Goal: Task Accomplishment & Management: Use online tool/utility

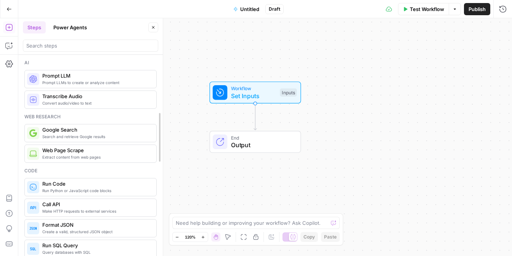
drag, startPoint x: 158, startPoint y: 61, endPoint x: 159, endPoint y: 97, distance: 36.2
click at [76, 29] on button "Power Agents" at bounding box center [70, 27] width 43 height 12
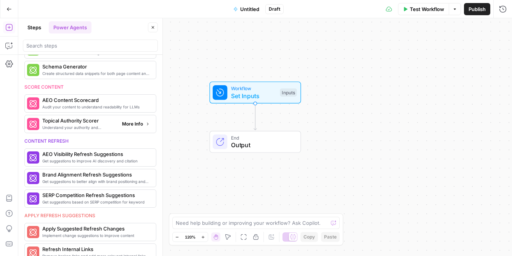
scroll to position [241, 0]
click at [79, 28] on button "Power Agents" at bounding box center [70, 27] width 43 height 12
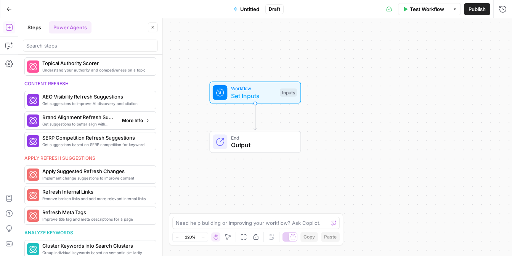
scroll to position [346, 0]
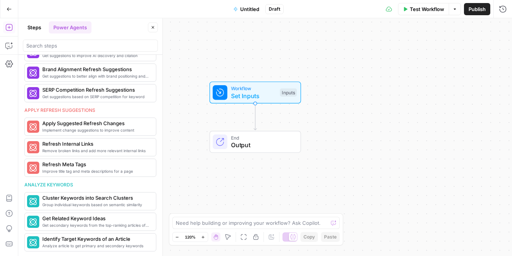
click at [34, 30] on button "Steps" at bounding box center [34, 27] width 23 height 12
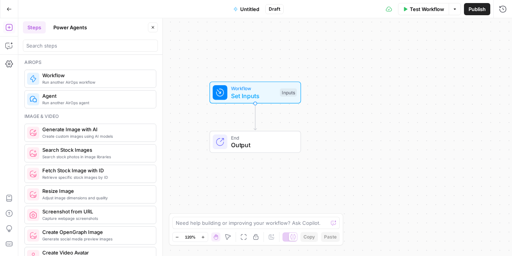
scroll to position [454, 0]
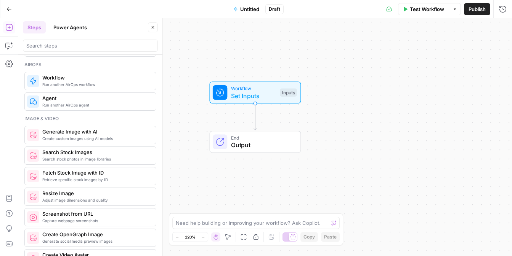
click at [63, 76] on span "Workflow" at bounding box center [95, 78] width 107 height 8
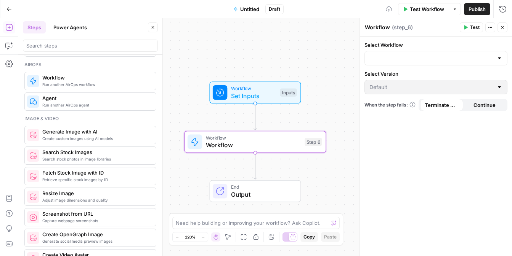
click at [381, 66] on form "Select Workflow Select Version Default When the step fails: Terminate Workflow …" at bounding box center [436, 76] width 152 height 79
click at [387, 61] on input "Select Workflow" at bounding box center [431, 58] width 124 height 8
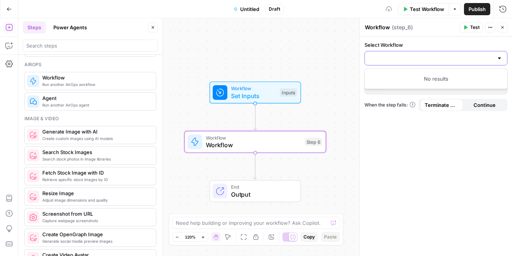
click at [420, 60] on input "Select Workflow" at bounding box center [431, 58] width 124 height 8
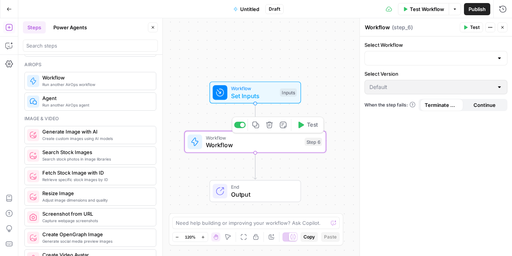
click at [271, 128] on icon "button" at bounding box center [269, 125] width 6 height 6
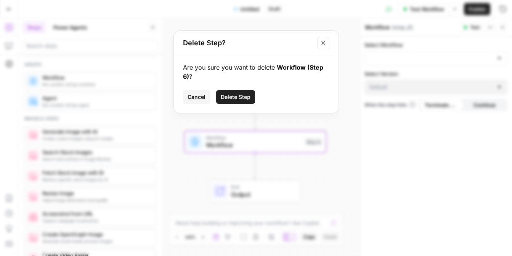
click at [247, 96] on span "Delete Step" at bounding box center [236, 97] width 30 height 8
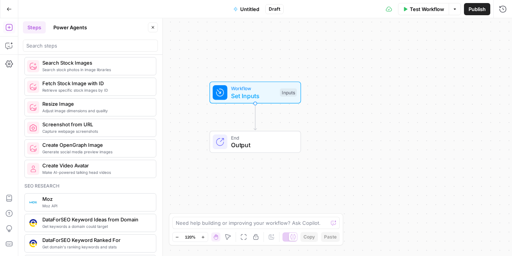
scroll to position [0, 0]
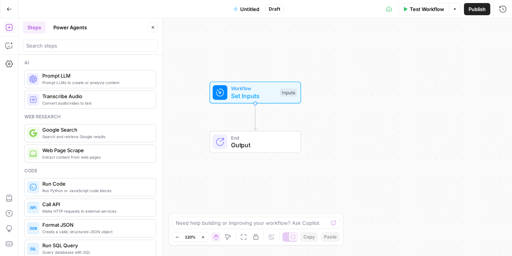
click at [112, 101] on span "Convert audio/video to text" at bounding box center [95, 103] width 107 height 6
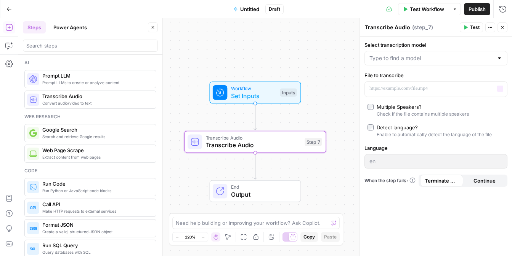
click at [437, 52] on div at bounding box center [435, 58] width 143 height 14
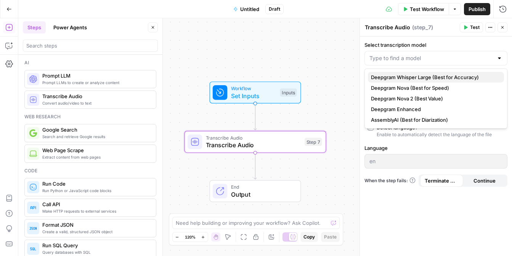
click at [453, 80] on span "Deepgram Whisper Large (Best for Accuracy)" at bounding box center [434, 78] width 127 height 8
type input "Deepgram Whisper Large (Best for Accuracy)"
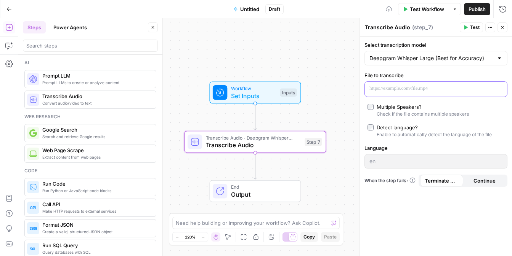
click at [442, 88] on p at bounding box center [429, 89] width 121 height 8
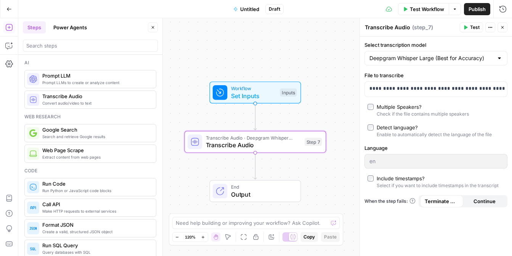
click at [377, 181] on div "Include timestamps?" at bounding box center [401, 179] width 48 height 8
click at [331, 64] on div "Workflow Set Inputs Inputs Transcribe Audio · Deepgram Whisper Large Transcribe…" at bounding box center [264, 137] width 493 height 238
click at [471, 30] on span "Test" at bounding box center [475, 27] width 10 height 7
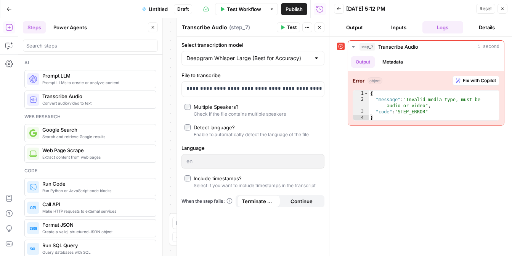
click at [343, 46] on icon at bounding box center [340, 46] width 5 height 5
click at [341, 46] on icon at bounding box center [340, 46] width 5 height 5
click at [396, 29] on button "Inputs" at bounding box center [398, 27] width 41 height 12
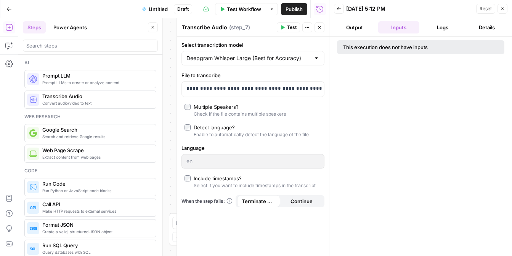
click at [367, 29] on button "Output" at bounding box center [354, 27] width 41 height 12
click at [487, 26] on button "Details" at bounding box center [486, 27] width 41 height 12
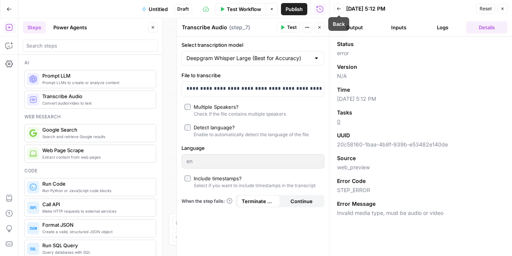
click at [333, 8] on header "Back [DATE] 5:12 PM Reset Close Output Inputs Logs Details" at bounding box center [420, 18] width 183 height 37
click at [334, 7] on button "Back" at bounding box center [339, 9] width 10 height 10
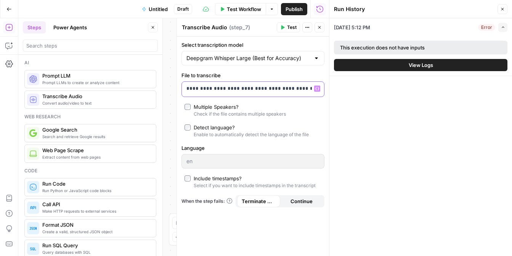
click at [268, 96] on div "**********" at bounding box center [247, 89] width 130 height 15
click at [267, 90] on p "**********" at bounding box center [246, 89] width 121 height 8
click at [318, 88] on icon "button" at bounding box center [317, 88] width 4 height 3
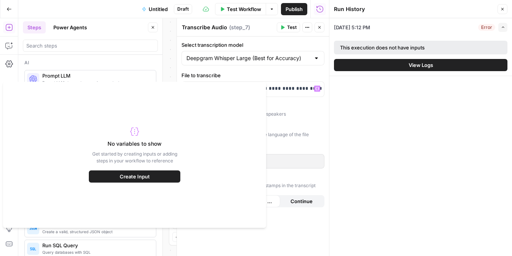
click at [170, 175] on button "Create Input" at bounding box center [134, 177] width 91 height 12
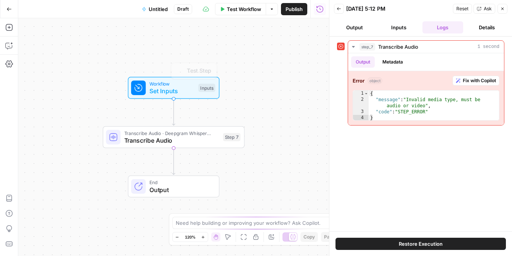
click at [190, 142] on span "Transcribe Audio" at bounding box center [171, 140] width 95 height 9
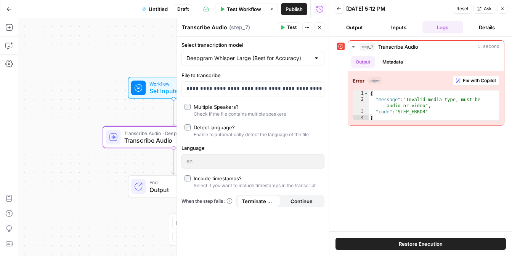
drag, startPoint x: 191, startPoint y: 108, endPoint x: 201, endPoint y: 99, distance: 13.5
click at [201, 99] on div "**********" at bounding box center [253, 147] width 152 height 220
click at [228, 91] on p "**********" at bounding box center [252, 89] width 133 height 8
click at [228, 91] on p "**********" at bounding box center [246, 89] width 121 height 8
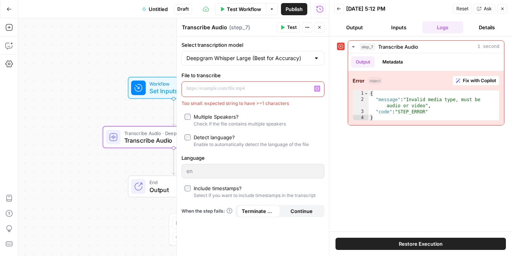
click at [318, 87] on icon "button" at bounding box center [317, 88] width 4 height 3
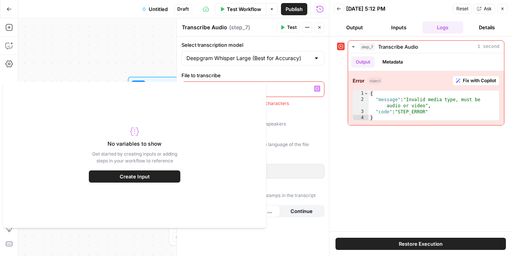
click at [156, 175] on button "Create Input" at bounding box center [134, 177] width 91 height 12
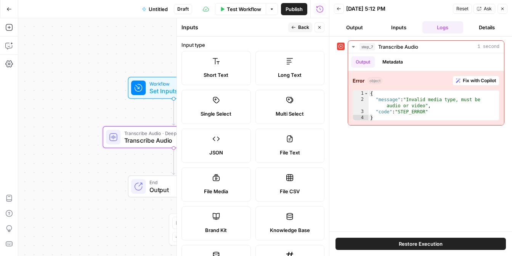
scroll to position [243, 0]
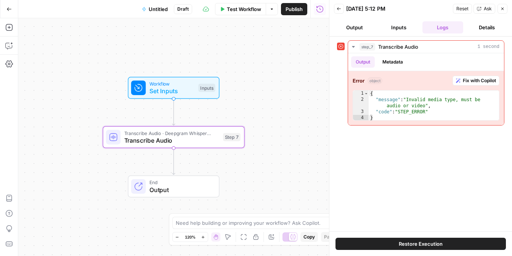
click at [192, 143] on span "Transcribe Audio" at bounding box center [171, 140] width 95 height 9
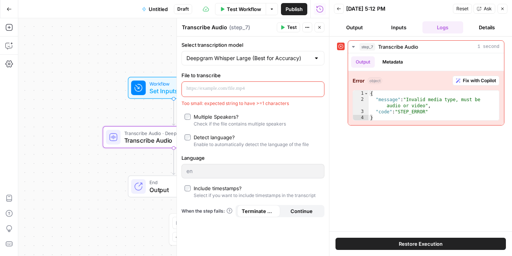
click at [244, 64] on div "Deepgram Whisper Large (Best for Accuracy)" at bounding box center [252, 58] width 143 height 14
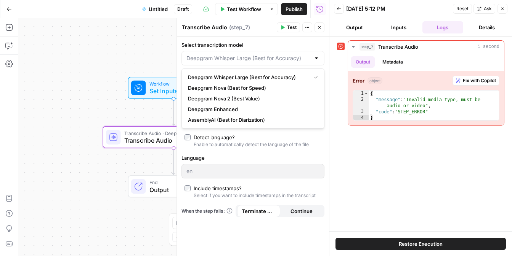
type input "Deepgram Whisper Large (Best for Accuracy)"
click at [263, 42] on label "Select transcription model" at bounding box center [252, 45] width 143 height 8
click at [263, 54] on input "Deepgram Whisper Large (Best for Accuracy)" at bounding box center [248, 58] width 124 height 8
click at [205, 57] on input "Select transcription model" at bounding box center [248, 58] width 124 height 8
paste input "[URL][DOMAIN_NAME]"
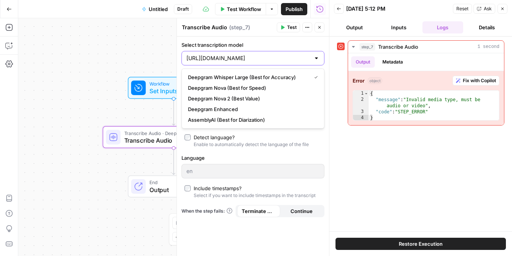
scroll to position [0, 1]
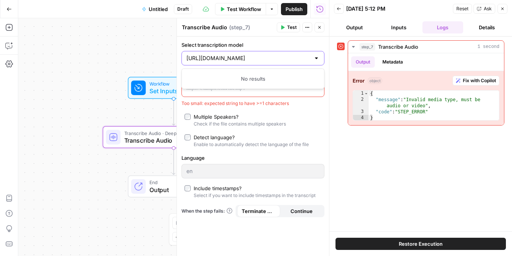
type input "Deepgram Whisper Large (Best for Accuracy)"
click at [278, 48] on label "Select transcription model" at bounding box center [252, 45] width 143 height 8
click at [278, 54] on input "Deepgram Whisper Large (Best for Accuracy)" at bounding box center [248, 58] width 124 height 8
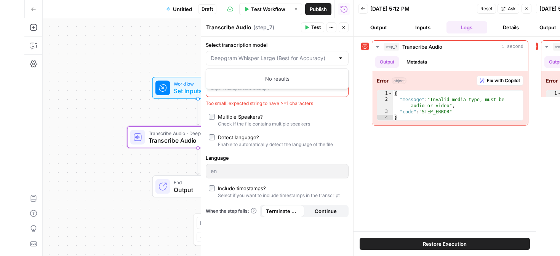
scroll to position [0, 0]
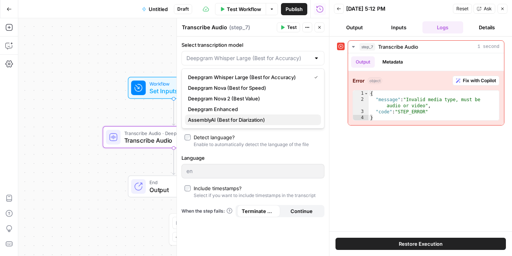
click at [284, 121] on span "AssemblyAI (Best for Diarization)" at bounding box center [251, 120] width 127 height 8
type input "AssemblyAI (Best for Diarization)"
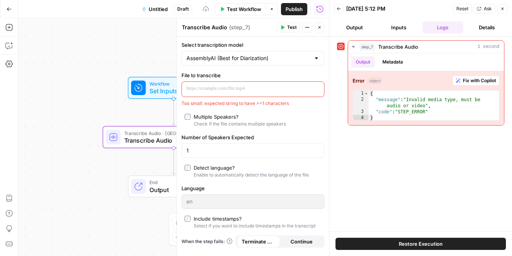
click at [287, 88] on p at bounding box center [246, 89] width 121 height 8
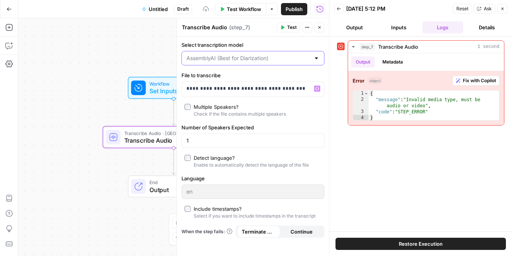
click at [280, 62] on input "Select transcription model" at bounding box center [248, 58] width 124 height 8
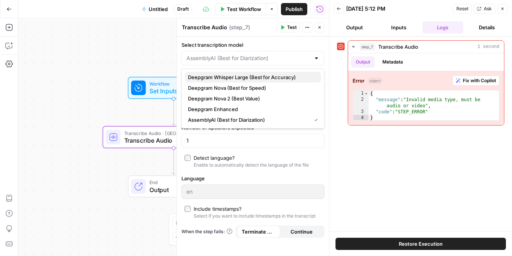
click at [283, 76] on span "Deepgram Whisper Large (Best for Accuracy)" at bounding box center [251, 78] width 127 height 8
type input "Deepgram Whisper Large (Best for Accuracy)"
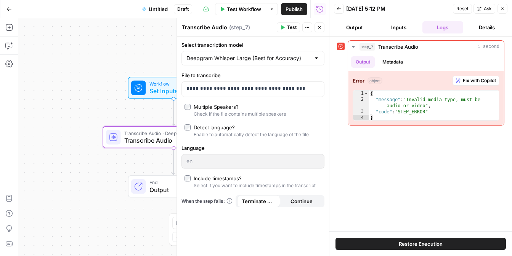
click at [294, 25] on span "Test" at bounding box center [292, 27] width 10 height 7
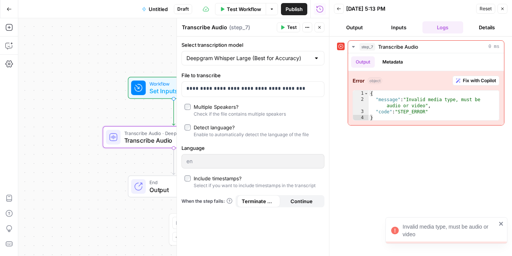
click at [423, 233] on div "Invalid media type, must be audio or video" at bounding box center [449, 230] width 94 height 15
click at [397, 65] on button "Metadata" at bounding box center [393, 61] width 30 height 11
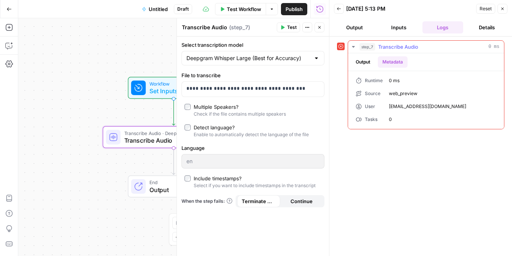
click at [410, 48] on span "Transcribe Audio" at bounding box center [398, 47] width 40 height 8
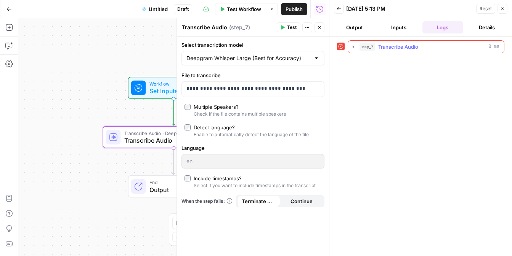
click at [389, 48] on span "Transcribe Audio" at bounding box center [398, 47] width 40 height 8
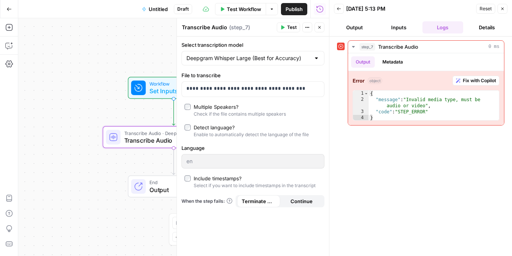
click at [402, 29] on button "Inputs" at bounding box center [398, 27] width 41 height 12
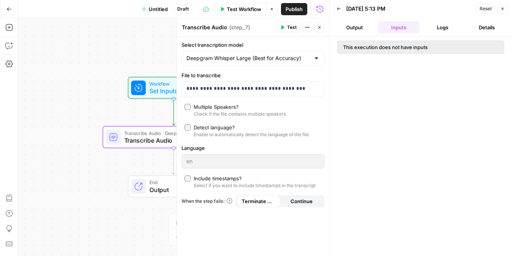
click at [500, 27] on button "Details" at bounding box center [486, 27] width 41 height 12
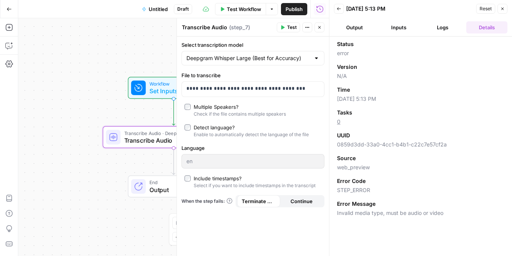
click at [357, 27] on button "Output" at bounding box center [354, 27] width 41 height 12
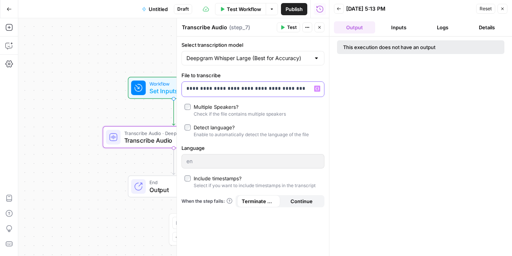
click at [271, 87] on p "**********" at bounding box center [252, 89] width 133 height 8
click at [271, 87] on p "**********" at bounding box center [246, 89] width 121 height 8
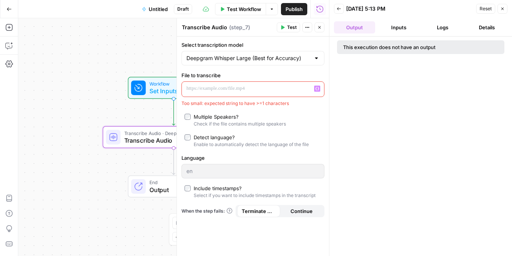
click at [306, 30] on button "Actions" at bounding box center [307, 27] width 10 height 10
click at [284, 51] on div "Deepgram Whisper Large (Best for Accuracy)" at bounding box center [252, 58] width 143 height 14
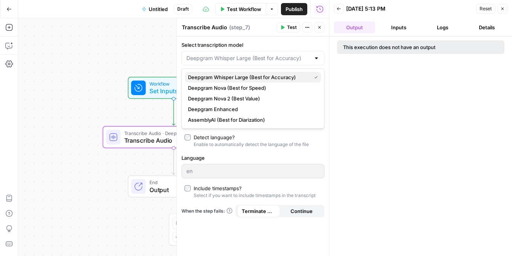
click at [272, 79] on span "Deepgram Whisper Large (Best for Accuracy)" at bounding box center [248, 78] width 120 height 8
type input "Deepgram Whisper Large (Best for Accuracy)"
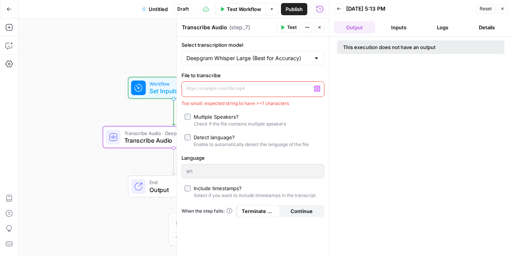
click at [256, 86] on p at bounding box center [252, 89] width 133 height 8
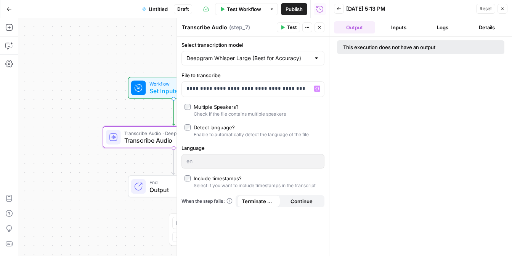
click at [289, 197] on button "Continue" at bounding box center [301, 201] width 43 height 12
click at [271, 198] on span "Terminate Workflow" at bounding box center [259, 202] width 34 height 8
click at [294, 27] on span "Test" at bounding box center [292, 27] width 10 height 7
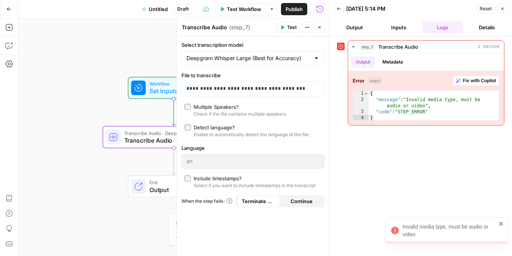
click at [137, 56] on div "Workflow Set Inputs Inputs Error Transcribe Audio · Deepgram Whisper Large Tran…" at bounding box center [173, 137] width 311 height 238
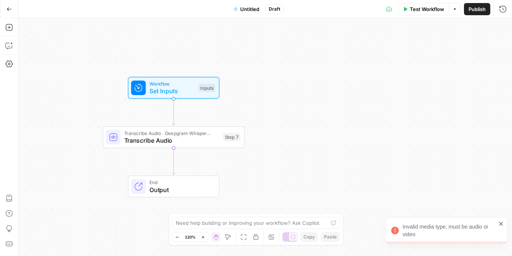
click at [181, 133] on span "Transcribe Audio · Deepgram Whisper Large" at bounding box center [171, 133] width 95 height 7
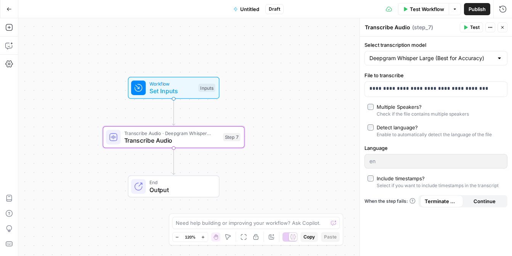
click at [420, 30] on span "( step_7 )" at bounding box center [422, 28] width 21 height 8
click at [462, 86] on p "**********" at bounding box center [429, 89] width 121 height 8
click at [497, 89] on div "**********" at bounding box center [436, 89] width 142 height 15
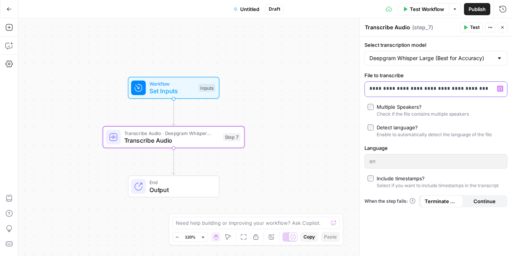
click at [498, 89] on icon "button" at bounding box center [500, 89] width 4 height 4
click at [475, 56] on input "Select transcription model" at bounding box center [431, 58] width 124 height 8
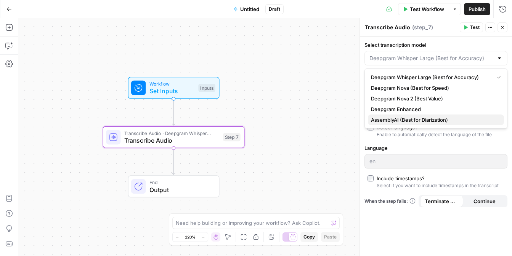
click at [451, 119] on span "AssemblyAI (Best for Diarization)" at bounding box center [434, 120] width 127 height 8
type input "AssemblyAI (Best for Diarization)"
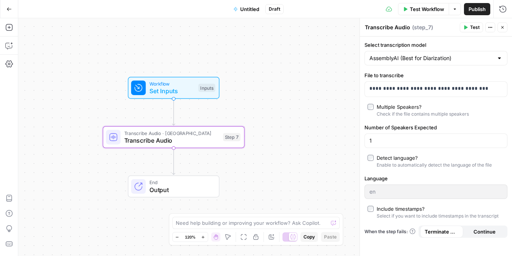
click at [9, 7] on icon "button" at bounding box center [8, 8] width 5 height 5
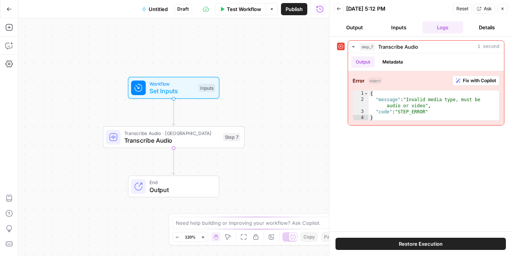
click at [6, 81] on div "Add Steps Copilot Settings AirOps Academy Help Give Feedback Shortcuts" at bounding box center [9, 137] width 18 height 238
click at [13, 200] on button "AirOps Academy" at bounding box center [9, 198] width 12 height 12
click at [172, 139] on span "Transcribe Audio" at bounding box center [171, 140] width 95 height 9
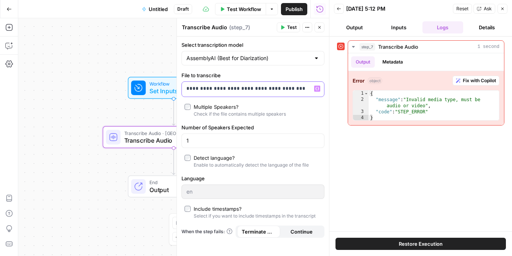
click at [250, 92] on p "**********" at bounding box center [252, 89] width 133 height 8
click at [250, 92] on p "**********" at bounding box center [246, 89] width 121 height 8
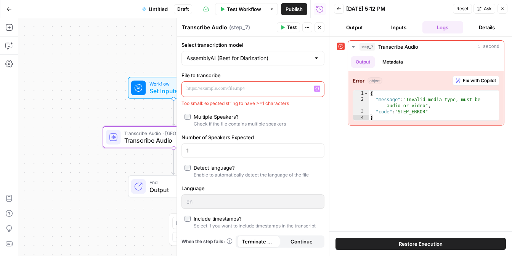
click at [143, 45] on div "Workflow Set Inputs Inputs Transcribe Audio · AssemblyAI Transcribe Audio Step …" at bounding box center [173, 137] width 311 height 238
click at [170, 136] on span "Transcribe Audio" at bounding box center [171, 140] width 95 height 9
click at [320, 25] on icon "button" at bounding box center [319, 27] width 5 height 5
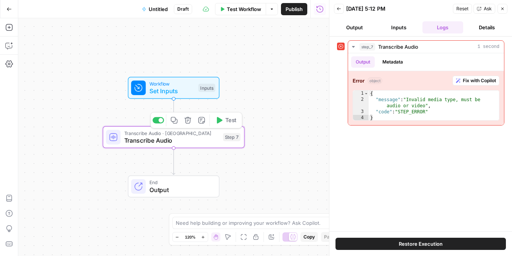
click at [187, 132] on span "Transcribe Audio · [GEOGRAPHIC_DATA]" at bounding box center [171, 133] width 95 height 7
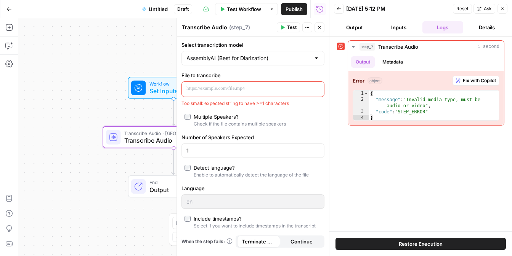
click at [321, 30] on button "Close" at bounding box center [319, 27] width 10 height 10
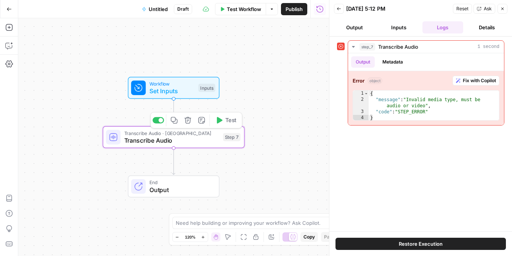
click at [186, 118] on icon "button" at bounding box center [187, 120] width 6 height 6
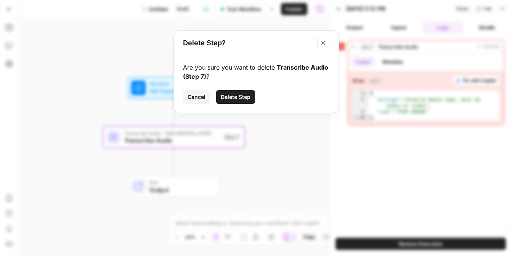
click at [223, 96] on span "Delete Step" at bounding box center [236, 97] width 30 height 8
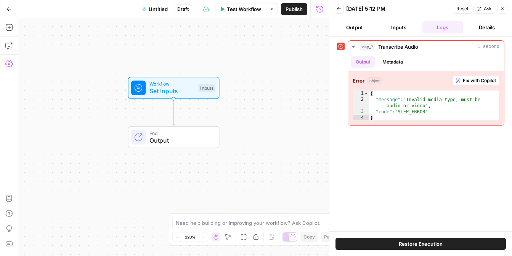
click at [11, 63] on icon "button" at bounding box center [9, 64] width 8 height 8
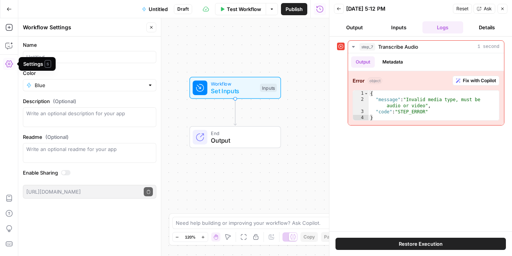
click at [225, 140] on span "Output" at bounding box center [242, 140] width 62 height 9
click at [150, 24] on button "Close" at bounding box center [151, 27] width 10 height 10
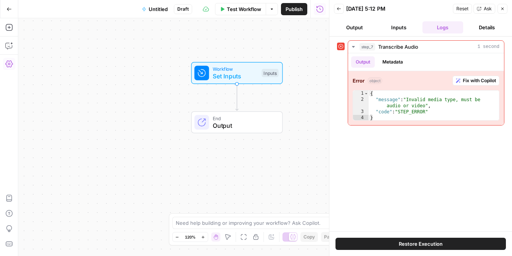
click at [11, 77] on div "Add Steps Copilot Settings AirOps Academy Help Give Feedback Shortcuts" at bounding box center [9, 137] width 18 height 238
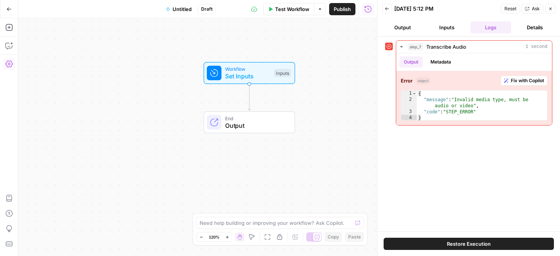
drag, startPoint x: 19, startPoint y: 78, endPoint x: 31, endPoint y: 77, distance: 11.8
click at [31, 77] on div "Workflow Set Inputs Inputs End Output" at bounding box center [197, 137] width 359 height 238
drag, startPoint x: 31, startPoint y: 77, endPoint x: 22, endPoint y: 77, distance: 9.5
click at [22, 77] on div "Workflow Set Inputs Inputs End Output" at bounding box center [197, 137] width 359 height 238
click at [12, 77] on div "Add Steps Copilot Settings AirOps Academy Help Give Feedback Shortcuts" at bounding box center [9, 137] width 18 height 238
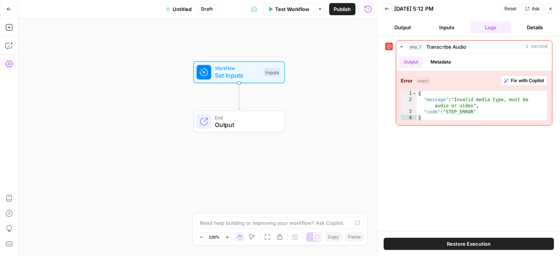
click at [8, 57] on div "Add Steps Copilot Settings AirOps Academy Help Give Feedback Shortcuts" at bounding box center [9, 137] width 18 height 238
click at [10, 28] on icon "button" at bounding box center [9, 28] width 8 height 8
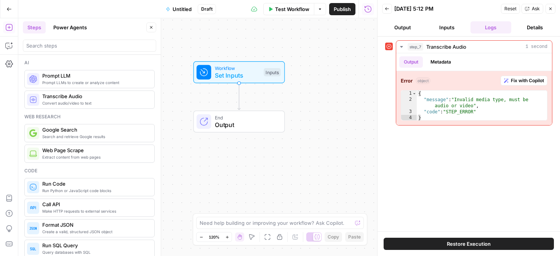
scroll to position [58, 0]
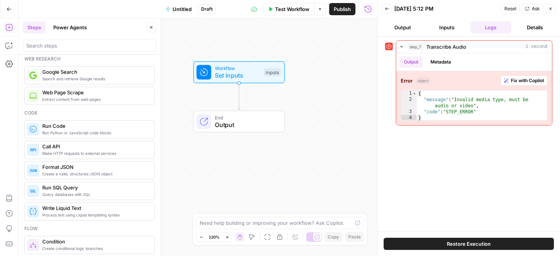
click at [76, 23] on button "Power Agents" at bounding box center [70, 27] width 43 height 12
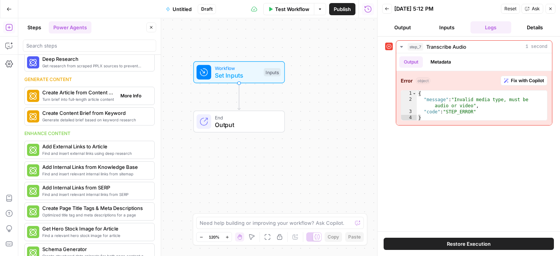
click at [103, 93] on span "Create Article from Content Brief" at bounding box center [78, 93] width 72 height 8
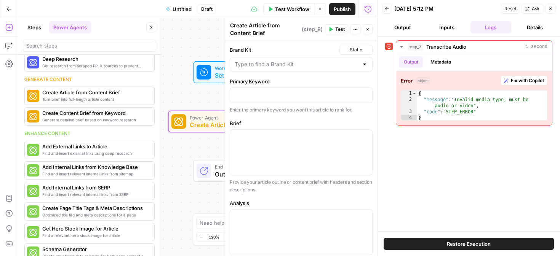
scroll to position [143, 0]
click at [309, 63] on input "Brand Kit" at bounding box center [297, 65] width 124 height 8
click at [307, 99] on span "AirOps" at bounding box center [299, 101] width 127 height 8
type input "AirOps"
click at [307, 99] on div at bounding box center [301, 95] width 142 height 15
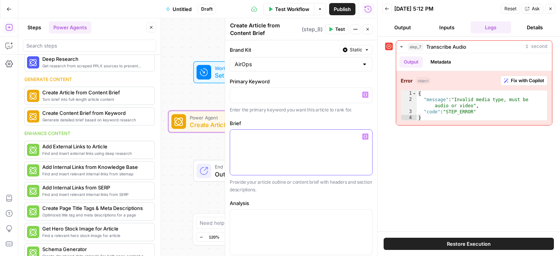
click at [298, 146] on div at bounding box center [301, 152] width 142 height 45
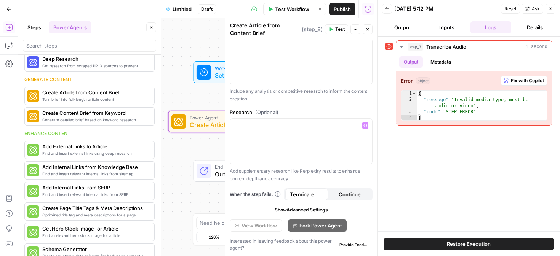
scroll to position [0, 0]
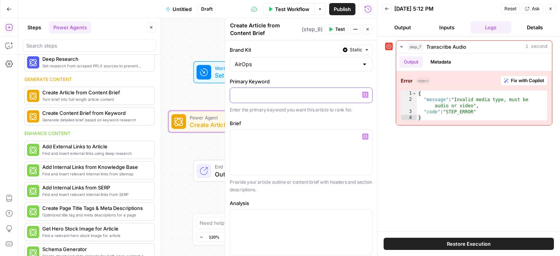
click at [307, 98] on p at bounding box center [301, 95] width 133 height 8
click at [300, 162] on div at bounding box center [301, 152] width 142 height 45
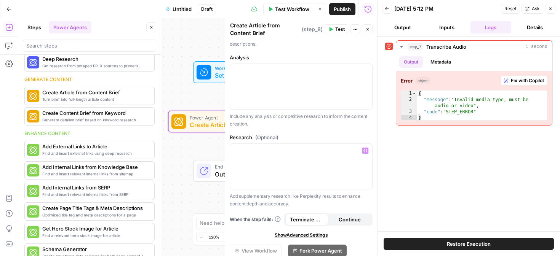
scroll to position [171, 0]
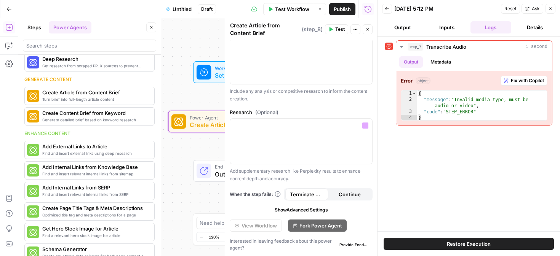
click at [200, 169] on icon at bounding box center [203, 171] width 9 height 9
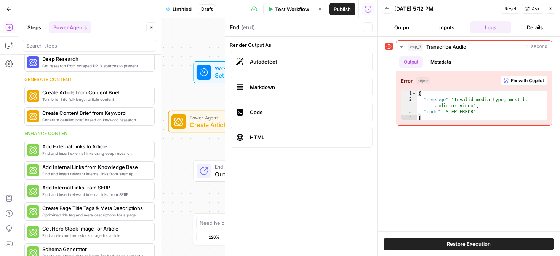
scroll to position [58, 0]
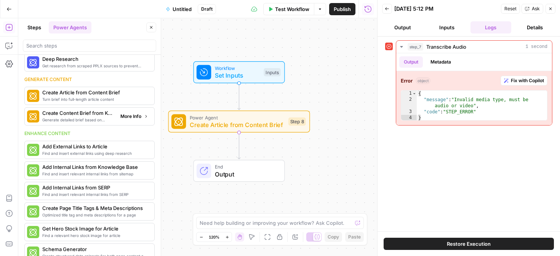
click at [108, 114] on span "Create Content Brief from Keyword" at bounding box center [78, 113] width 72 height 8
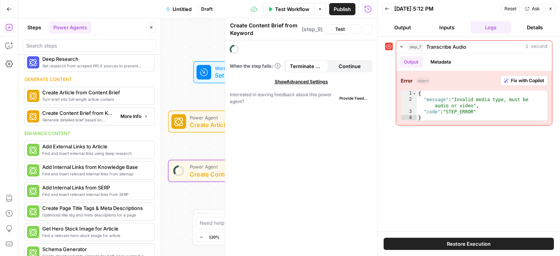
scroll to position [100, 0]
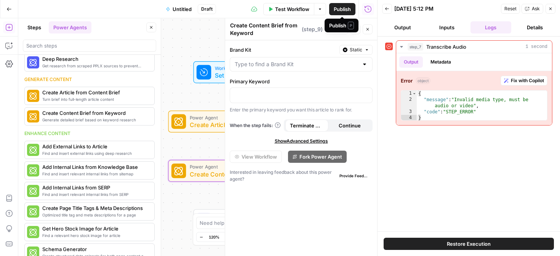
click at [179, 72] on div "Workflow Set Inputs Inputs Test Step" at bounding box center [239, 72] width 142 height 22
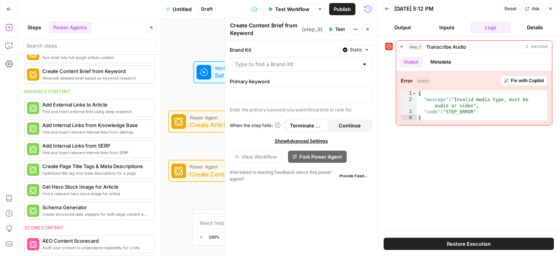
scroll to position [58, 0]
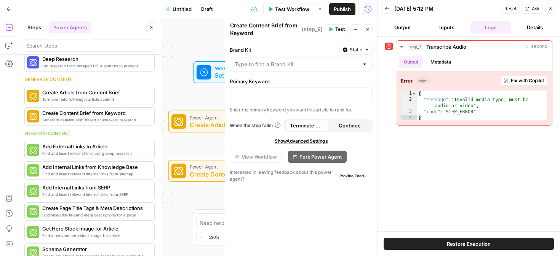
click at [367, 31] on icon "button" at bounding box center [367, 29] width 5 height 5
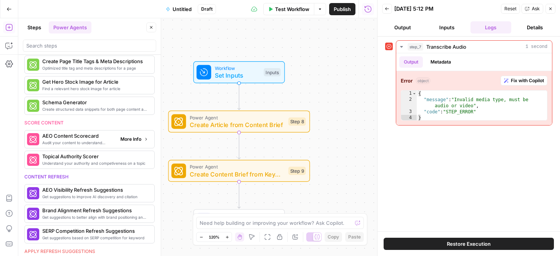
scroll to position [0, 0]
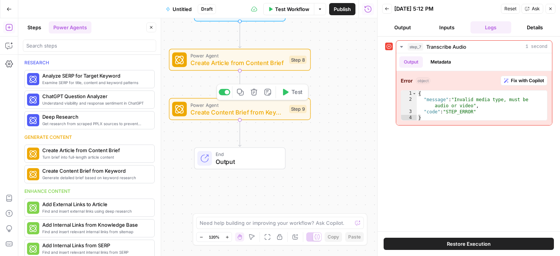
click at [218, 105] on span "Power Agent" at bounding box center [238, 104] width 95 height 7
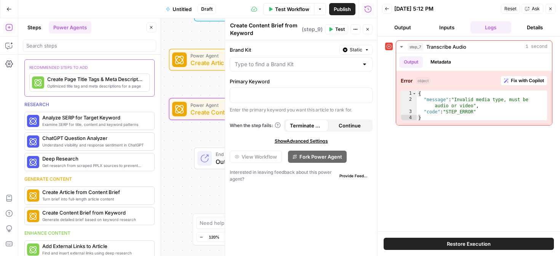
click at [369, 30] on icon "button" at bounding box center [367, 29] width 5 height 5
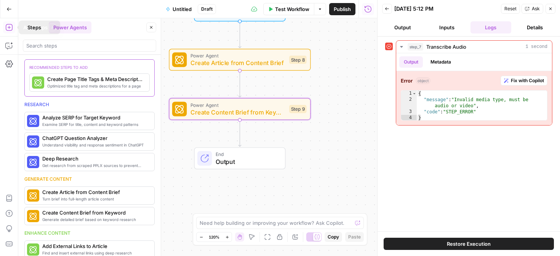
click at [8, 7] on icon "button" at bounding box center [8, 8] width 5 height 5
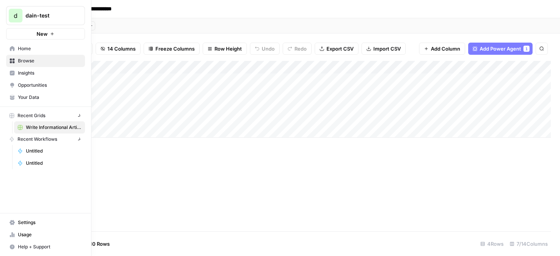
click at [8, 6] on button "d dain-test" at bounding box center [45, 15] width 79 height 19
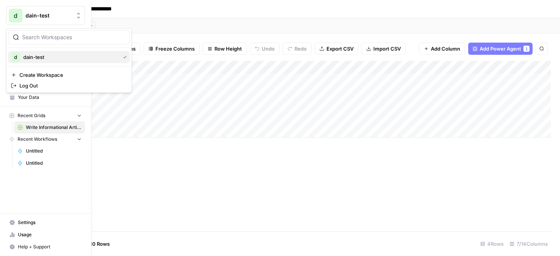
click at [64, 56] on span "dain-test" at bounding box center [70, 57] width 94 height 8
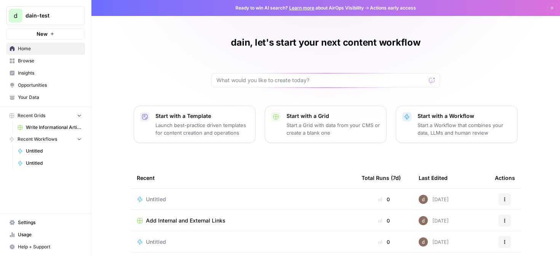
click at [49, 132] on link "Write Informational Article" at bounding box center [49, 128] width 71 height 12
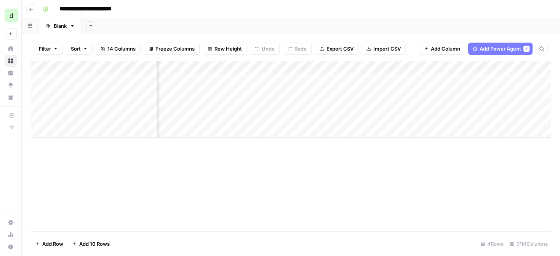
scroll to position [0, 112]
click at [246, 69] on div "Add Column" at bounding box center [291, 99] width 520 height 77
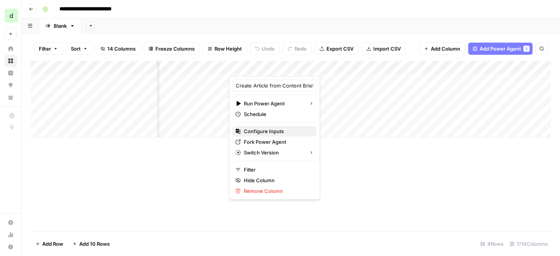
click at [286, 135] on button "Configure Inputs" at bounding box center [274, 131] width 84 height 11
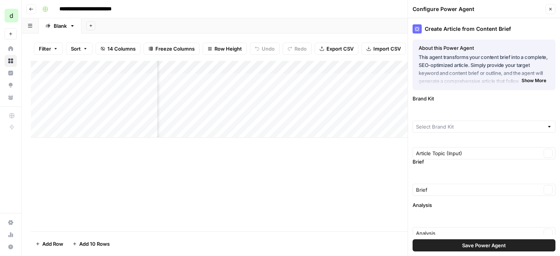
type input "MasterClass"
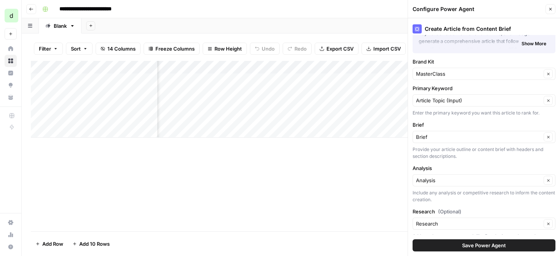
scroll to position [69, 0]
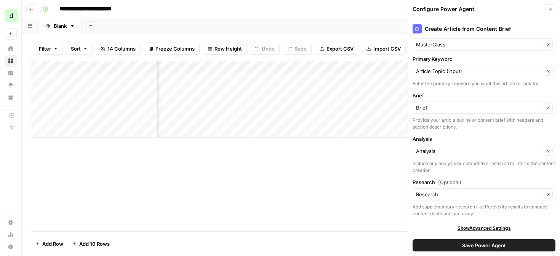
click at [556, 9] on header "Configure Power Agent Close" at bounding box center [484, 9] width 152 height 18
click at [553, 7] on button "Close" at bounding box center [551, 9] width 10 height 10
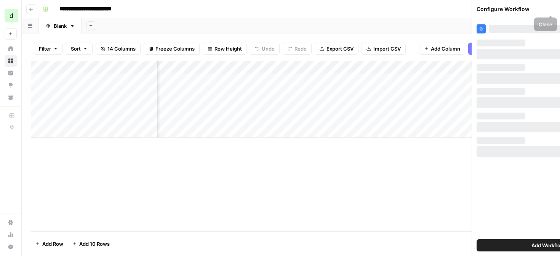
scroll to position [0, 0]
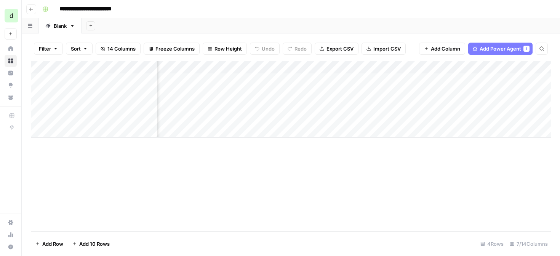
click at [375, 64] on div "Add Column" at bounding box center [291, 99] width 520 height 77
click at [401, 68] on div at bounding box center [370, 68] width 69 height 15
click at [436, 68] on div "Add Column" at bounding box center [291, 99] width 520 height 77
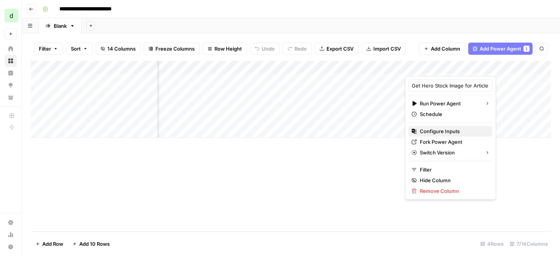
click at [430, 131] on span "Configure Inputs" at bounding box center [453, 132] width 67 height 8
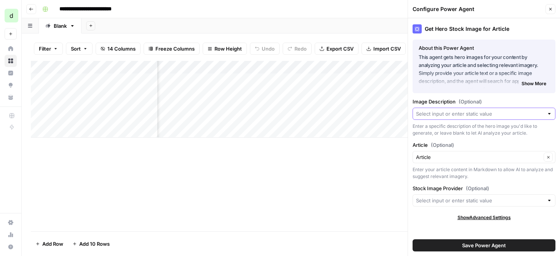
click at [491, 112] on input "Image Description (Optional)" at bounding box center [480, 114] width 128 height 8
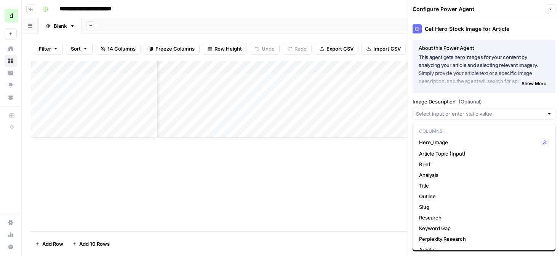
click at [490, 101] on label "Image Description (Optional)" at bounding box center [484, 102] width 143 height 8
click at [490, 110] on input "Image Description (Optional)" at bounding box center [480, 114] width 128 height 8
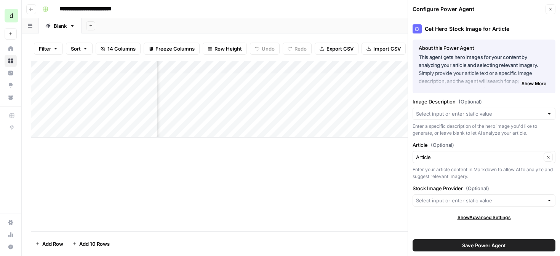
click at [555, 3] on header "Configure Power Agent Close" at bounding box center [484, 9] width 152 height 18
click at [554, 6] on button "Close" at bounding box center [551, 9] width 10 height 10
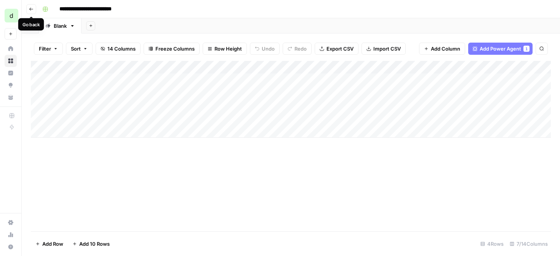
click at [32, 8] on icon "button" at bounding box center [31, 9] width 5 height 5
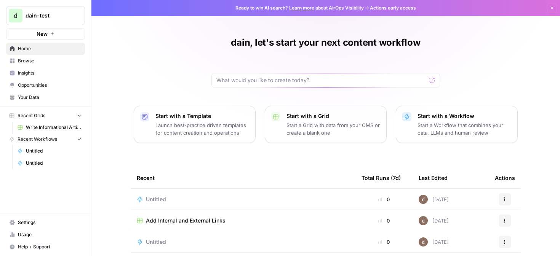
click at [64, 74] on span "Insights" at bounding box center [50, 73] width 64 height 7
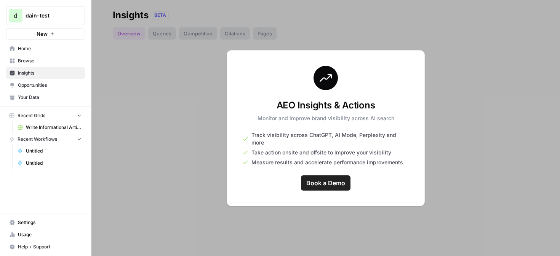
click at [64, 62] on span "Browse" at bounding box center [50, 61] width 64 height 7
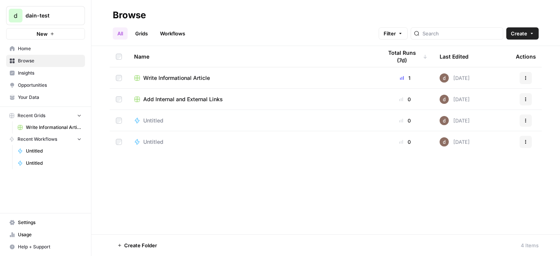
click at [181, 115] on td "Untitled" at bounding box center [252, 120] width 248 height 21
click at [240, 115] on td "Untitled" at bounding box center [252, 120] width 248 height 21
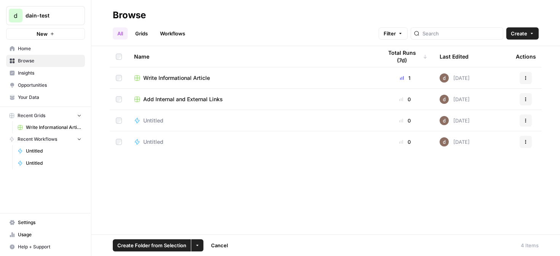
click at [176, 247] on span "Create Folder from Selection" at bounding box center [151, 246] width 69 height 8
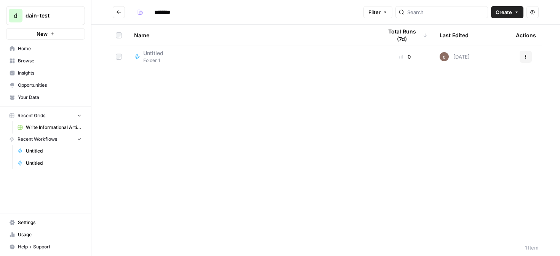
click at [191, 48] on td "Untitled Folder 1" at bounding box center [252, 56] width 248 height 21
click at [187, 52] on div "Untitled Folder 1" at bounding box center [252, 57] width 236 height 14
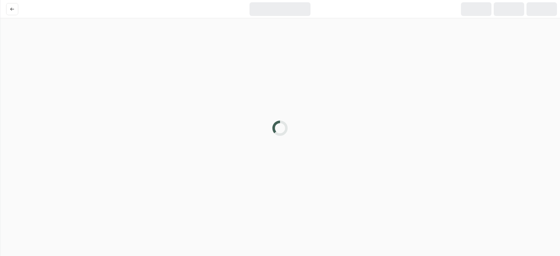
click at [187, 52] on div at bounding box center [280, 128] width 560 height 256
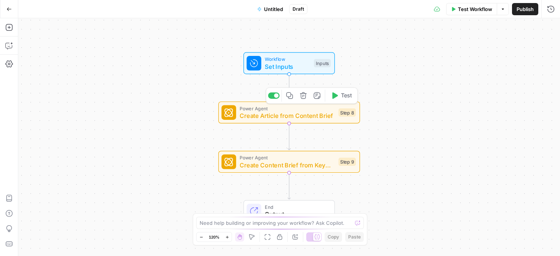
click at [338, 95] on button "Test" at bounding box center [341, 96] width 28 height 12
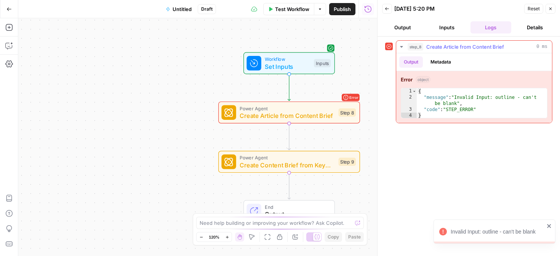
click at [448, 60] on button "Metadata" at bounding box center [441, 61] width 30 height 11
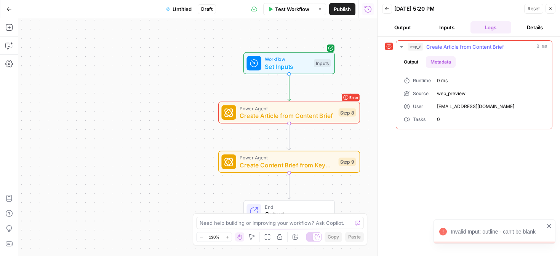
click at [414, 60] on button "Output" at bounding box center [411, 61] width 24 height 11
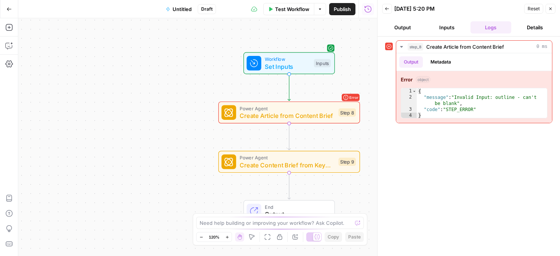
click at [449, 30] on button "Inputs" at bounding box center [446, 27] width 41 height 12
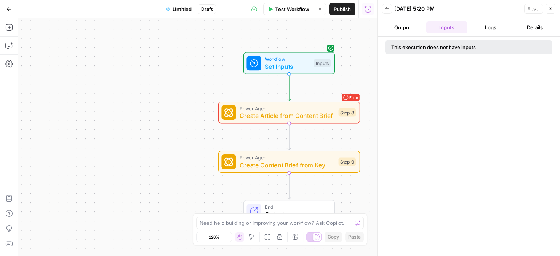
click at [410, 29] on button "Output" at bounding box center [402, 27] width 41 height 12
click at [433, 26] on button "Inputs" at bounding box center [446, 27] width 41 height 12
click at [296, 114] on span "Create Article from Content Brief" at bounding box center [287, 115] width 95 height 9
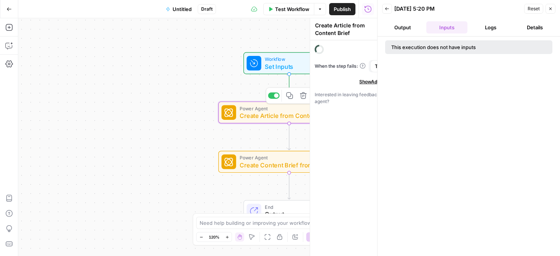
click at [296, 114] on div "Create Article from Content Brief Create Article from Content Brief ( step_8 ) …" at bounding box center [301, 137] width 152 height 238
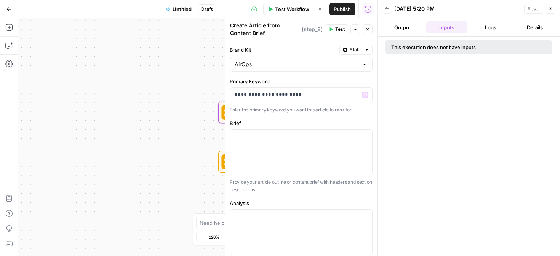
click at [300, 128] on div "Brief Provide your article outline or content brief with headers and section de…" at bounding box center [301, 157] width 143 height 74
click at [299, 133] on p at bounding box center [301, 137] width 133 height 8
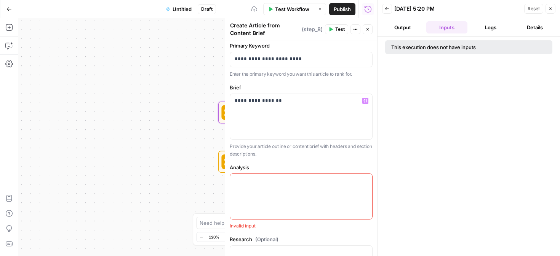
click at [291, 190] on div at bounding box center [301, 196] width 142 height 45
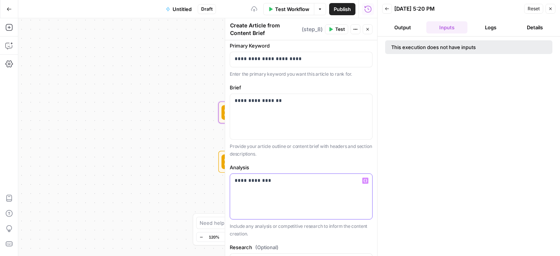
scroll to position [86, 0]
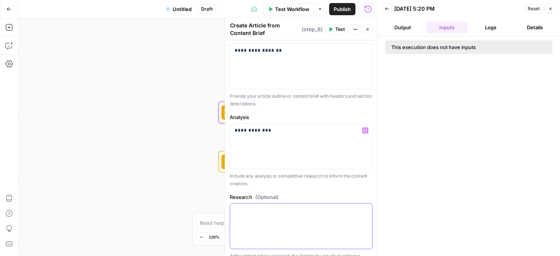
click at [292, 224] on div at bounding box center [301, 226] width 142 height 45
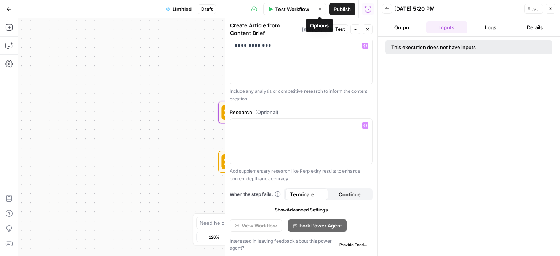
click at [336, 24] on button "Test" at bounding box center [336, 29] width 23 height 10
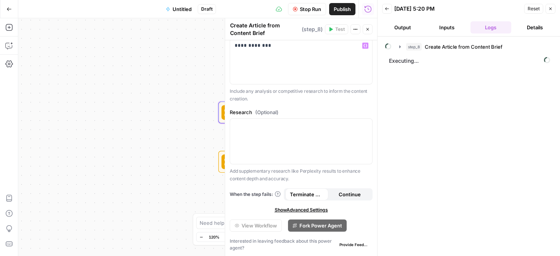
scroll to position [0, 0]
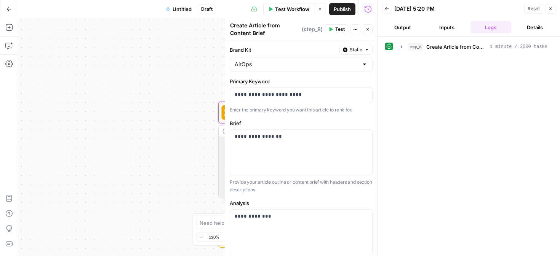
click at [136, 91] on div "Workflow Set Inputs Inputs Power Agent Create Article from Content Brief Step 8…" at bounding box center [197, 137] width 359 height 238
click at [439, 43] on span "Create Article from Content Brief" at bounding box center [456, 47] width 61 height 8
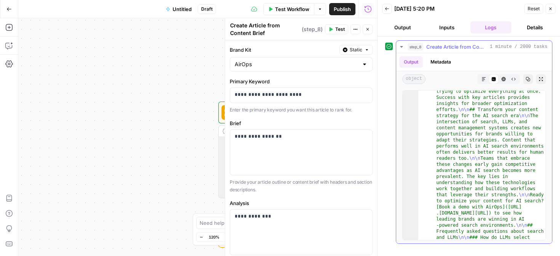
scroll to position [1460, 0]
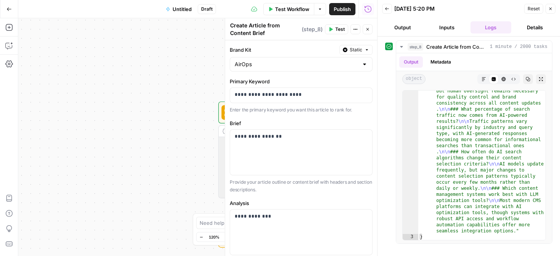
click at [448, 26] on button "Inputs" at bounding box center [446, 27] width 41 height 12
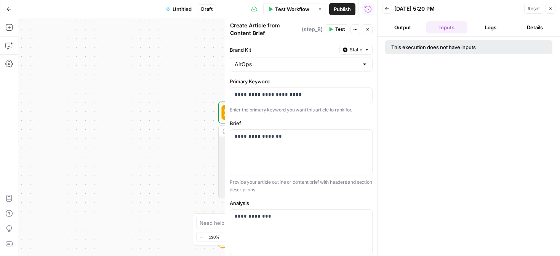
click at [411, 27] on button "Output" at bounding box center [402, 27] width 41 height 12
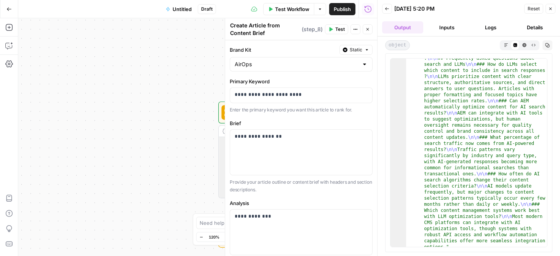
scroll to position [1232, 0]
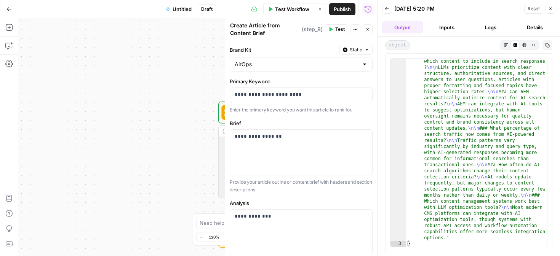
click at [164, 88] on div "Workflow Set Inputs Inputs Power Agent Create Article from Content Brief Step 8…" at bounding box center [197, 137] width 359 height 238
click at [373, 29] on header "Create Article from Content Brief Create Article from Content Brief ( step_8 ) …" at bounding box center [301, 29] width 152 height 22
click at [370, 29] on button "Close" at bounding box center [368, 29] width 10 height 10
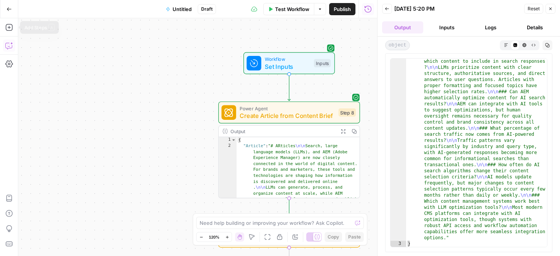
click at [9, 48] on icon "button" at bounding box center [8, 46] width 6 height 6
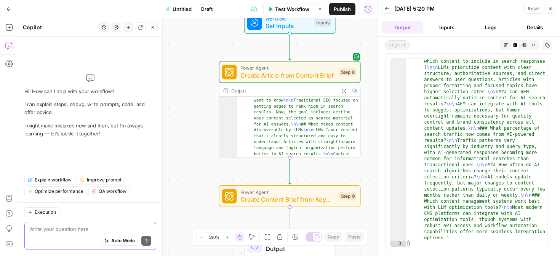
scroll to position [202, 0]
